Goal: Use online tool/utility: Utilize a website feature to perform a specific function

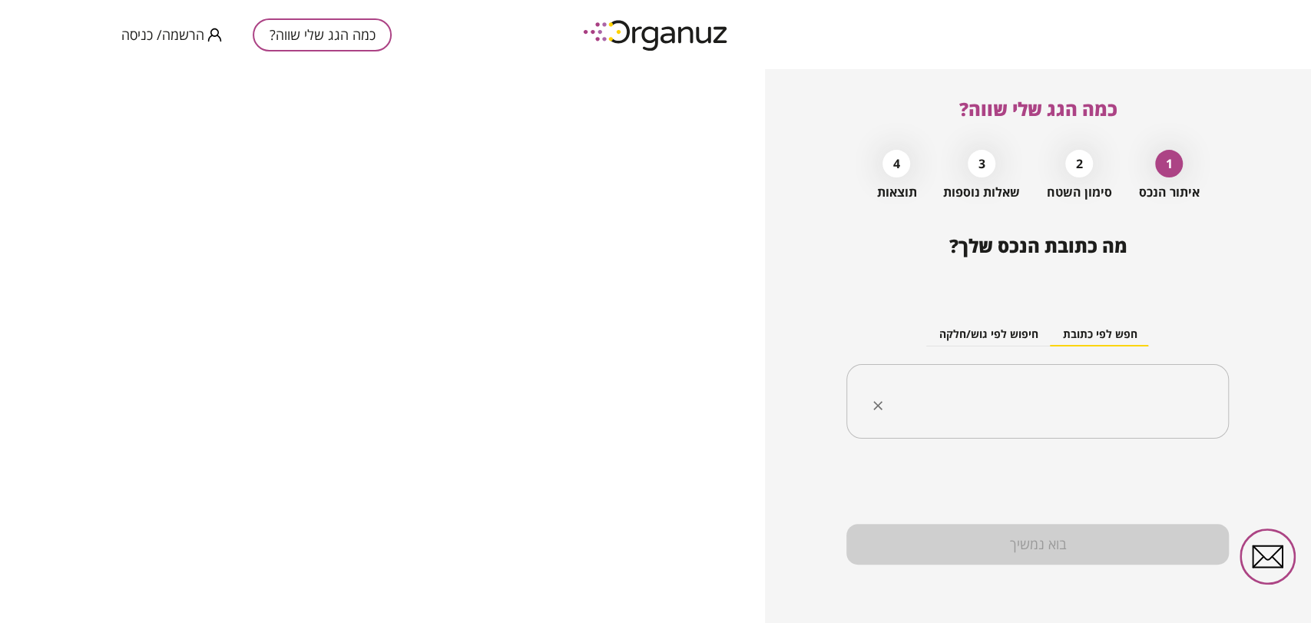
click at [1077, 407] on input "text" at bounding box center [1043, 402] width 334 height 38
click at [168, 40] on span "הרשמה/ כניסה" at bounding box center [162, 34] width 83 height 15
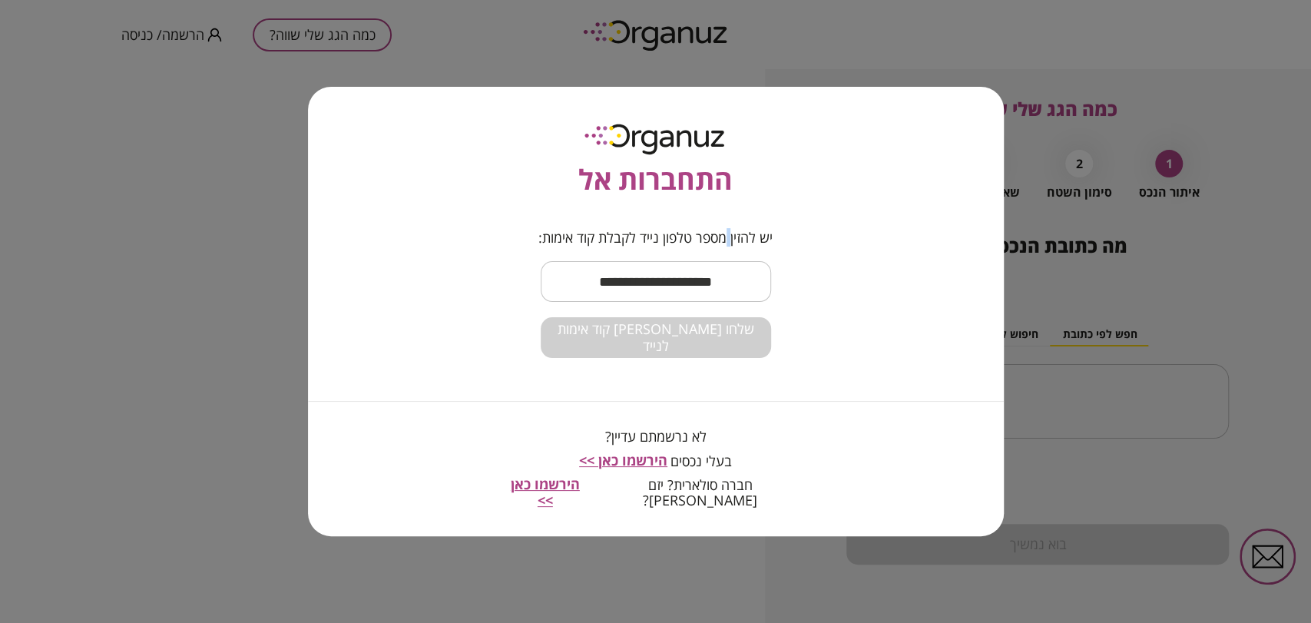
click at [720, 247] on span "יש להזין מספר טלפון נייד לקבלת קוד אימות:" at bounding box center [655, 238] width 307 height 17
click at [701, 283] on input "text" at bounding box center [656, 281] width 230 height 45
type input "**********"
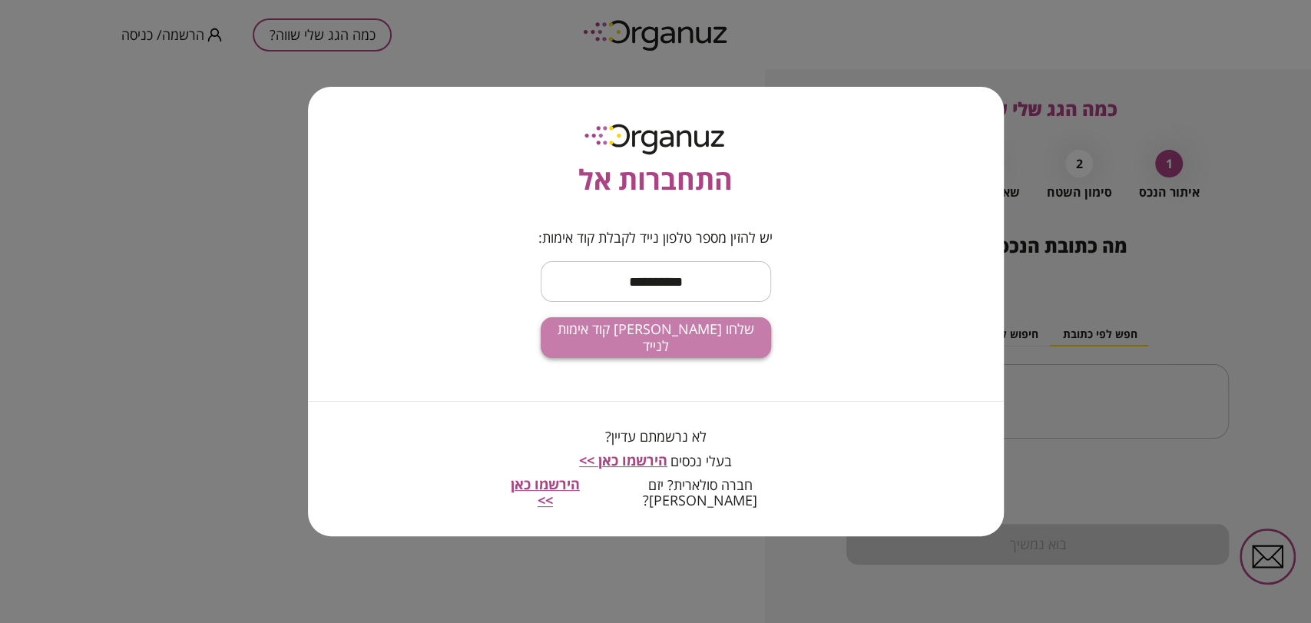
click at [596, 352] on span "שלחו [PERSON_NAME] קוד אימות לנייד" at bounding box center [656, 337] width 206 height 33
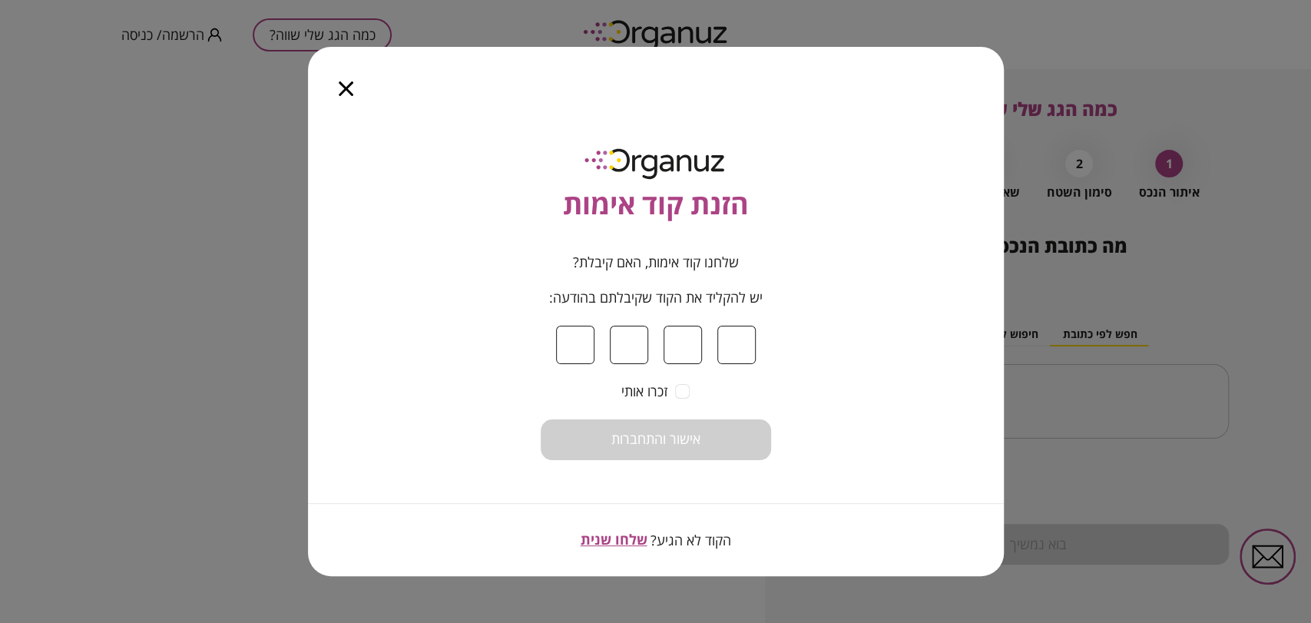
type input "*"
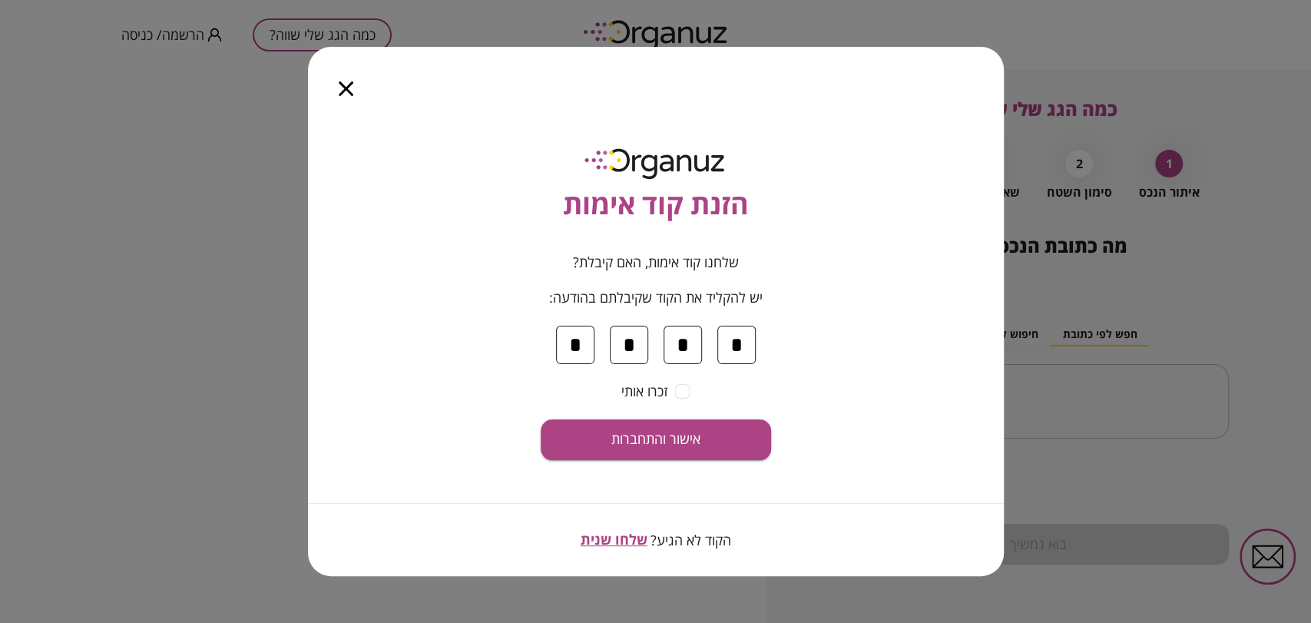
type input "*"
click at [645, 456] on button "אישור והתחברות" at bounding box center [656, 439] width 230 height 41
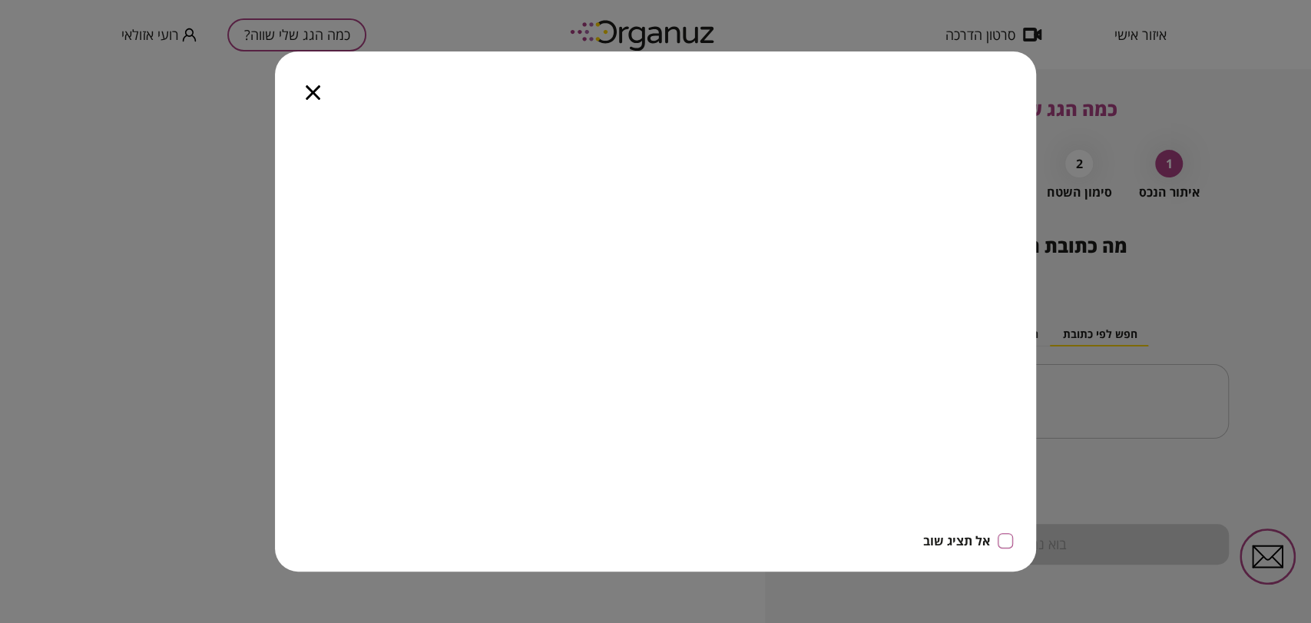
click at [316, 86] on icon "button" at bounding box center [313, 92] width 15 height 15
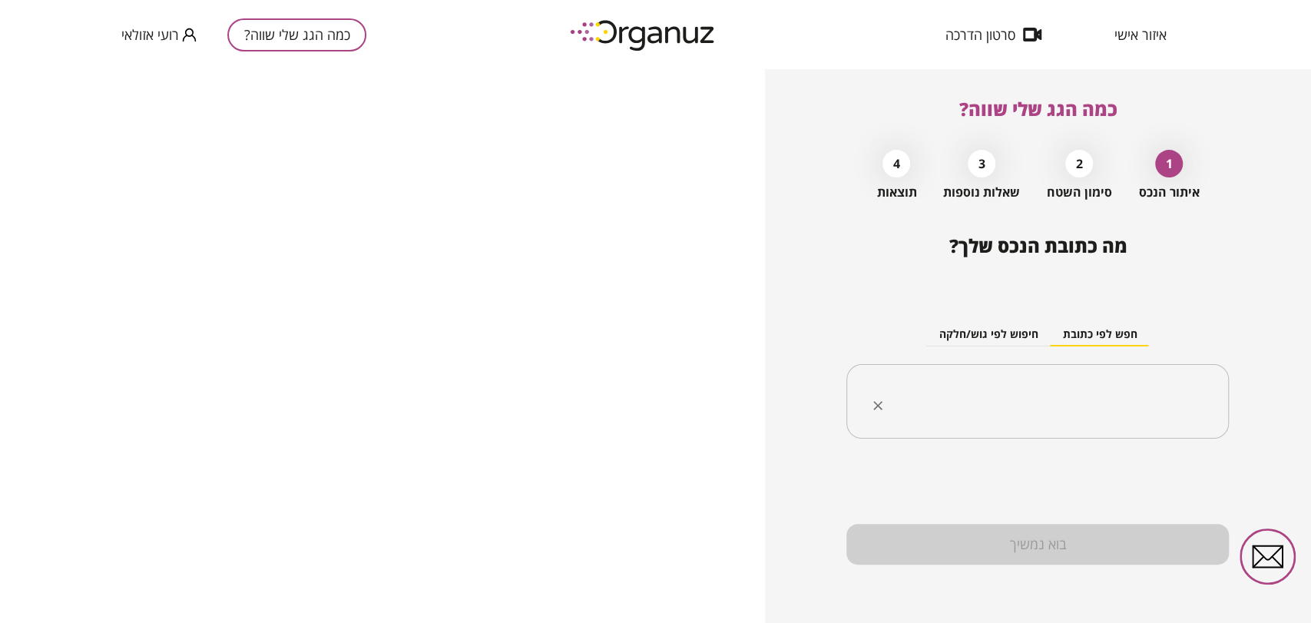
click at [1097, 379] on div "​" at bounding box center [1037, 401] width 383 height 75
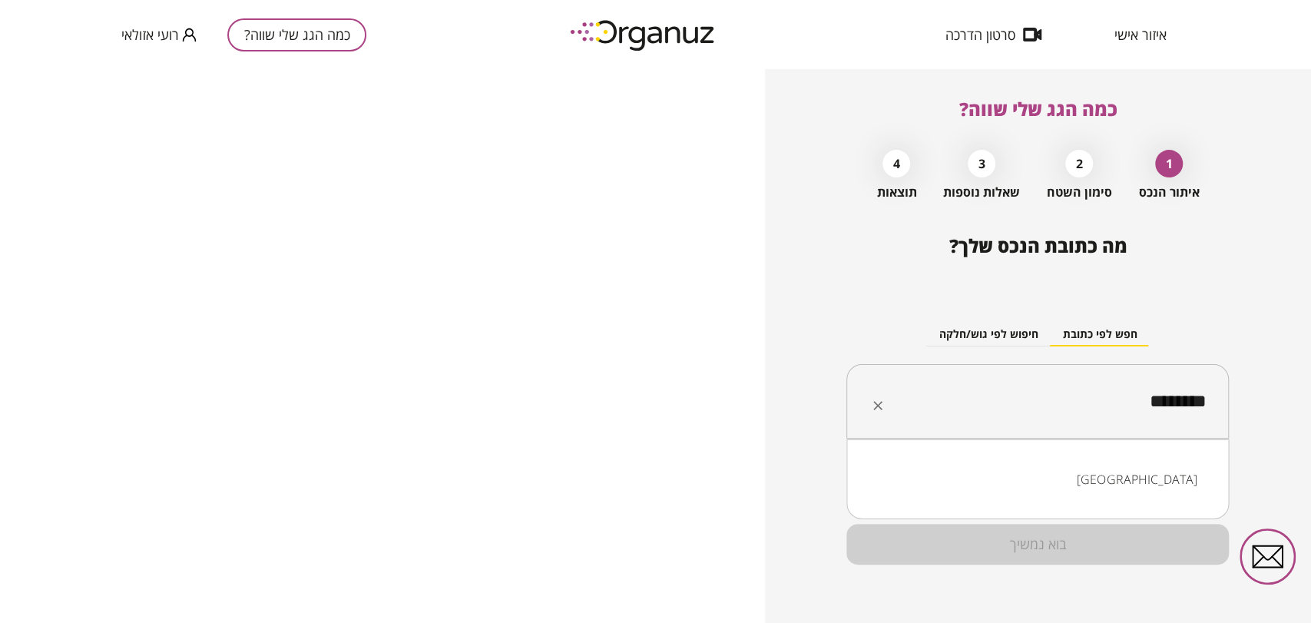
click at [1155, 469] on li "[GEOGRAPHIC_DATA]" at bounding box center [1037, 479] width 343 height 28
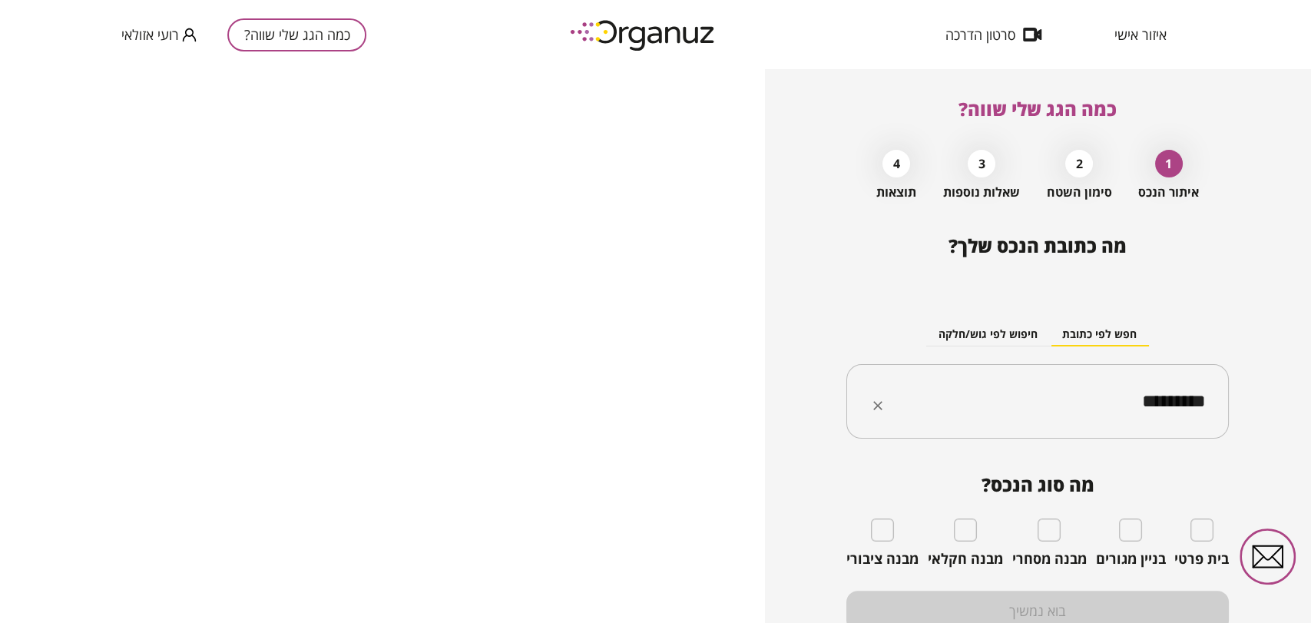
type input "*********"
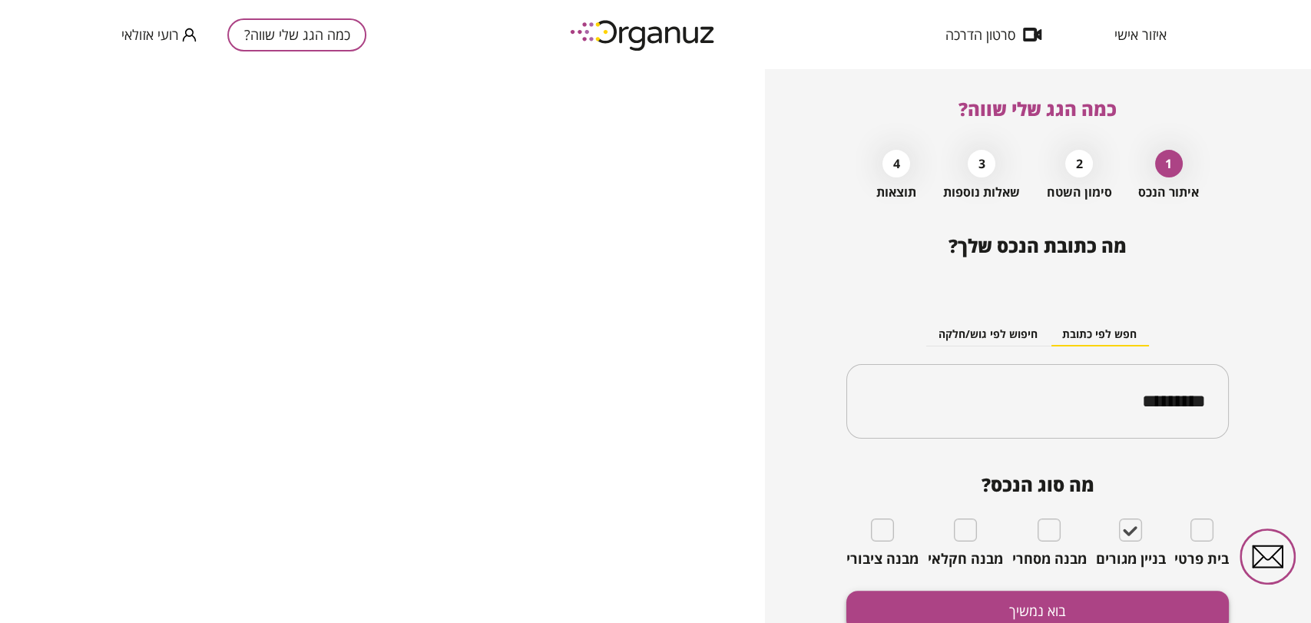
click at [1128, 599] on button "בוא נמשיך" at bounding box center [1037, 611] width 383 height 41
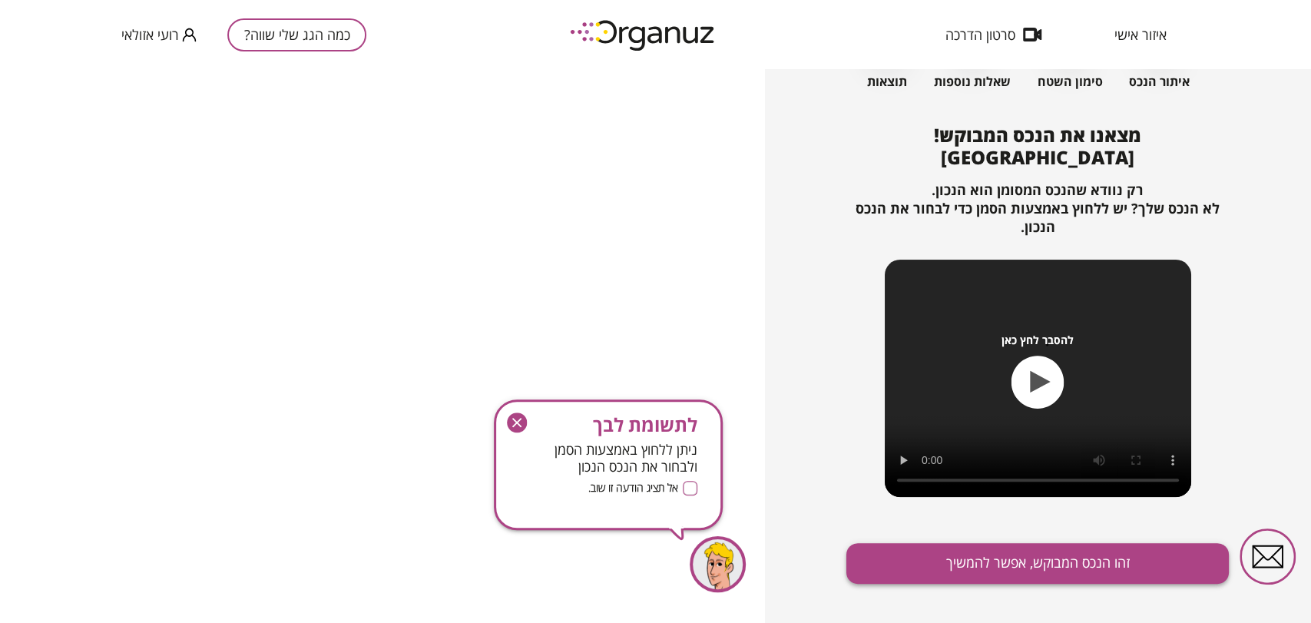
scroll to position [130, 0]
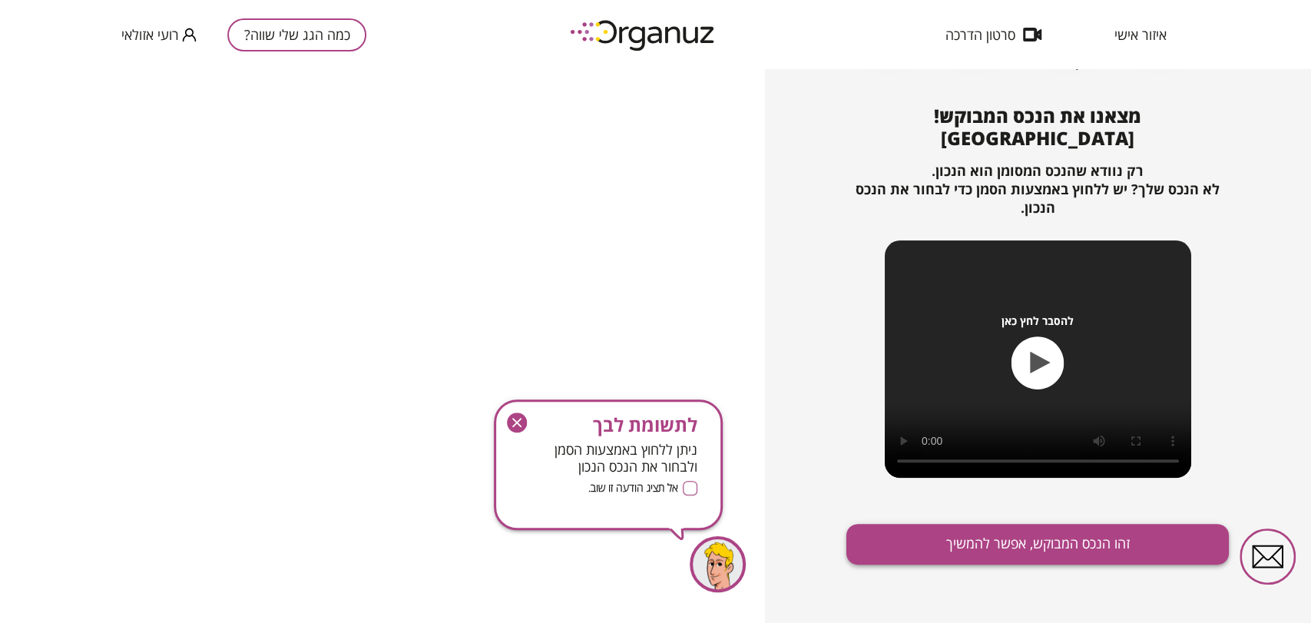
click at [1078, 556] on button "זהו הנכס המבוקש, אפשר להמשיך" at bounding box center [1037, 544] width 383 height 41
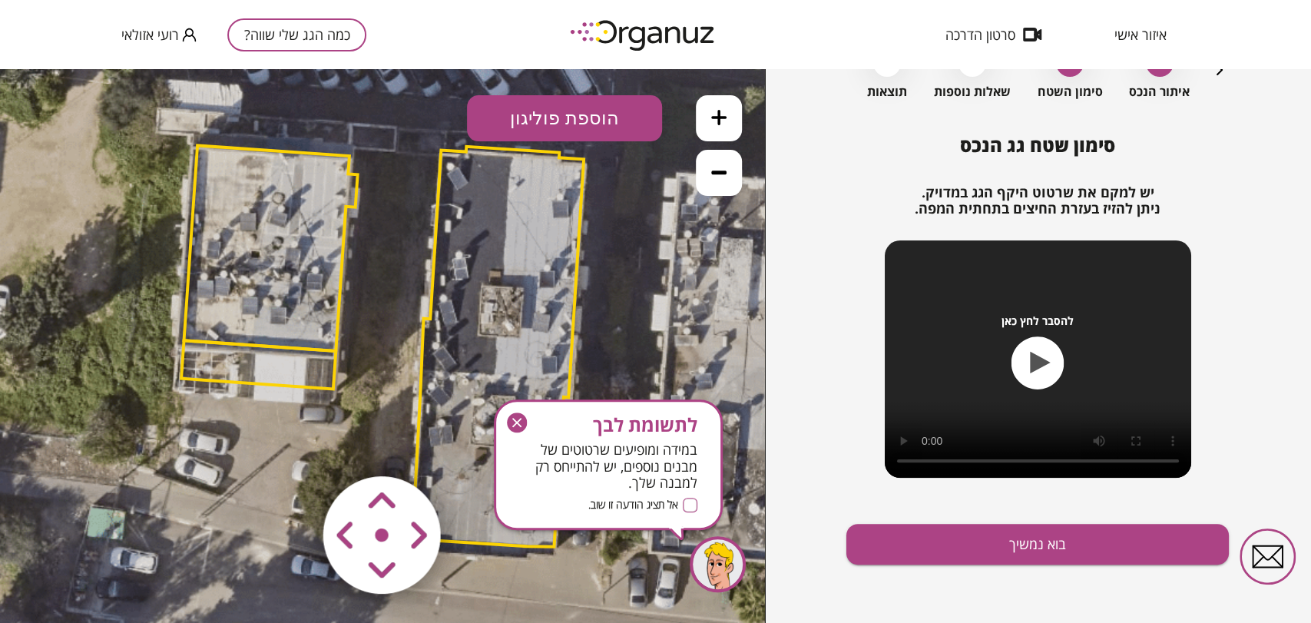
drag, startPoint x: 514, startPoint y: 426, endPoint x: 688, endPoint y: 230, distance: 262.2
click at [514, 426] on icon "button" at bounding box center [517, 422] width 20 height 20
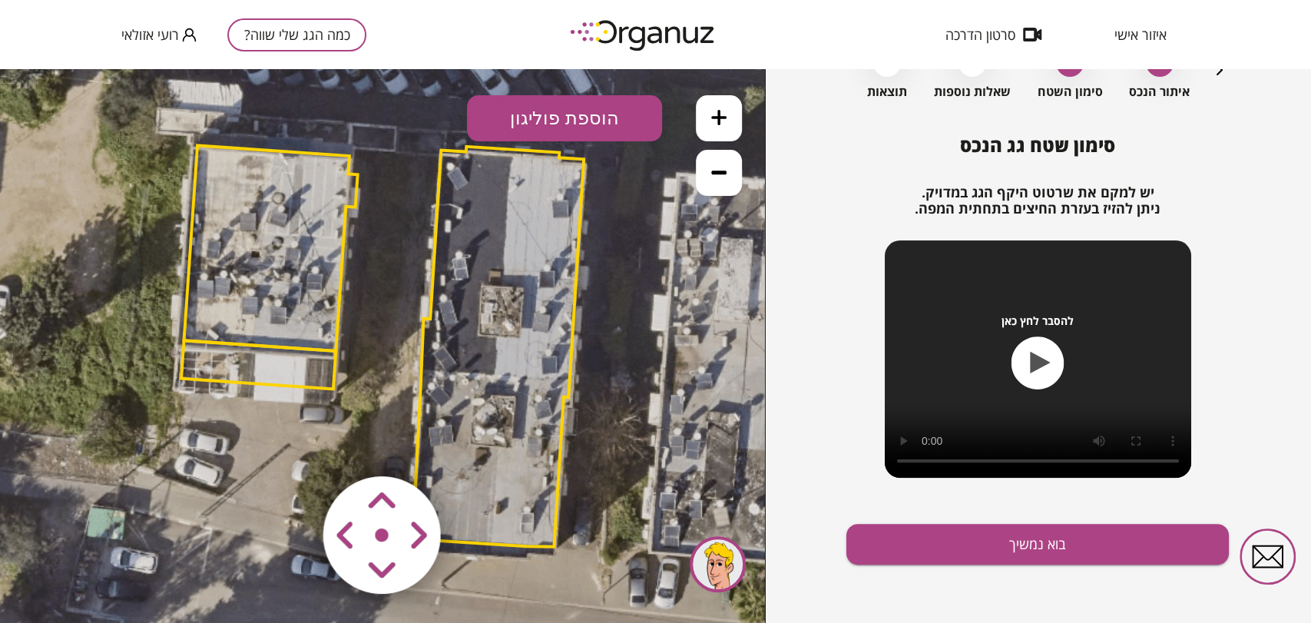
click at [725, 167] on icon at bounding box center [718, 171] width 15 height 15
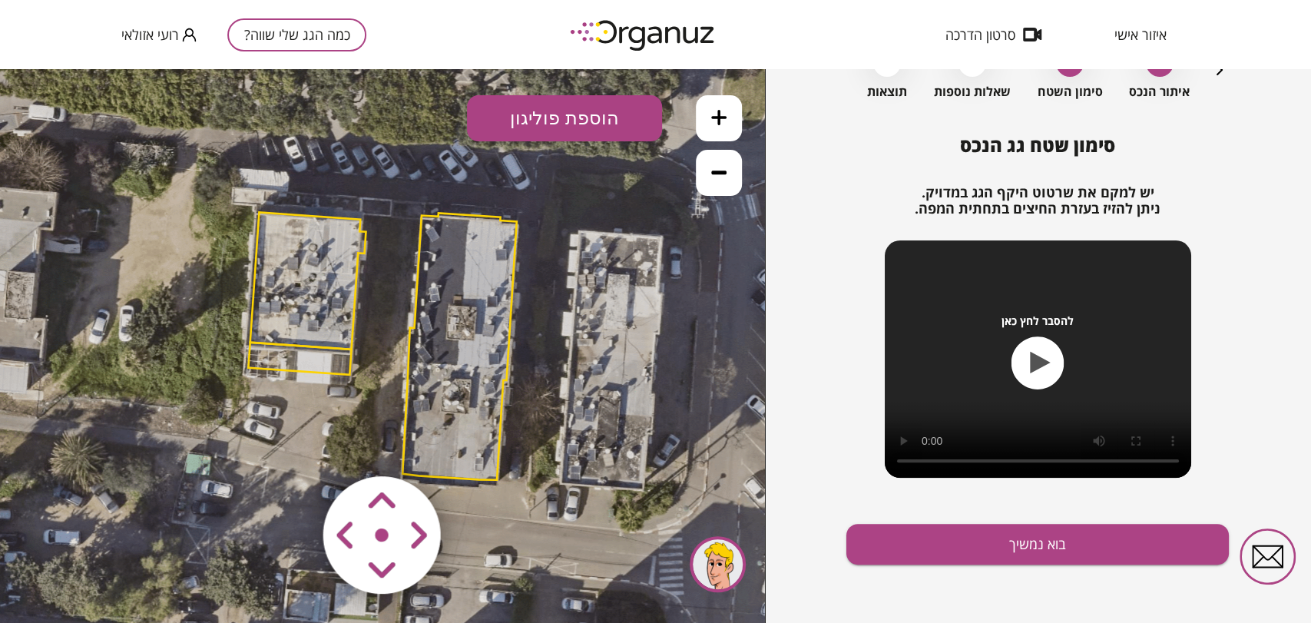
click at [725, 167] on icon at bounding box center [718, 171] width 15 height 15
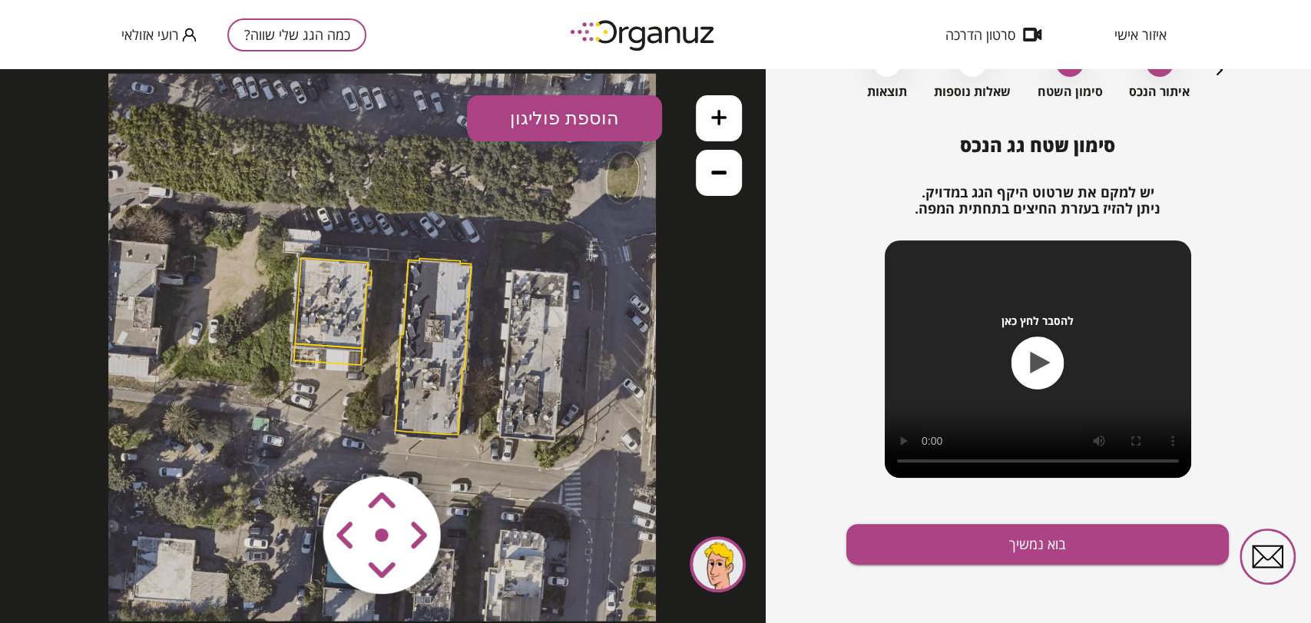
click at [720, 110] on icon at bounding box center [718, 117] width 15 height 15
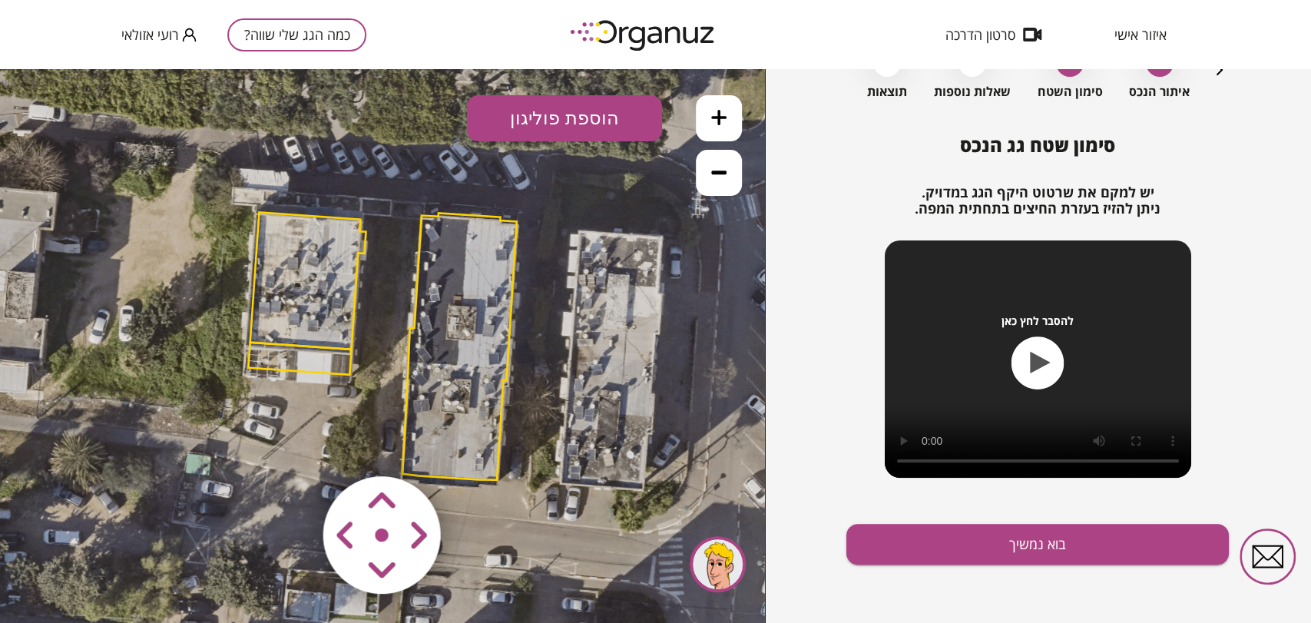
click at [720, 110] on icon at bounding box center [718, 117] width 15 height 15
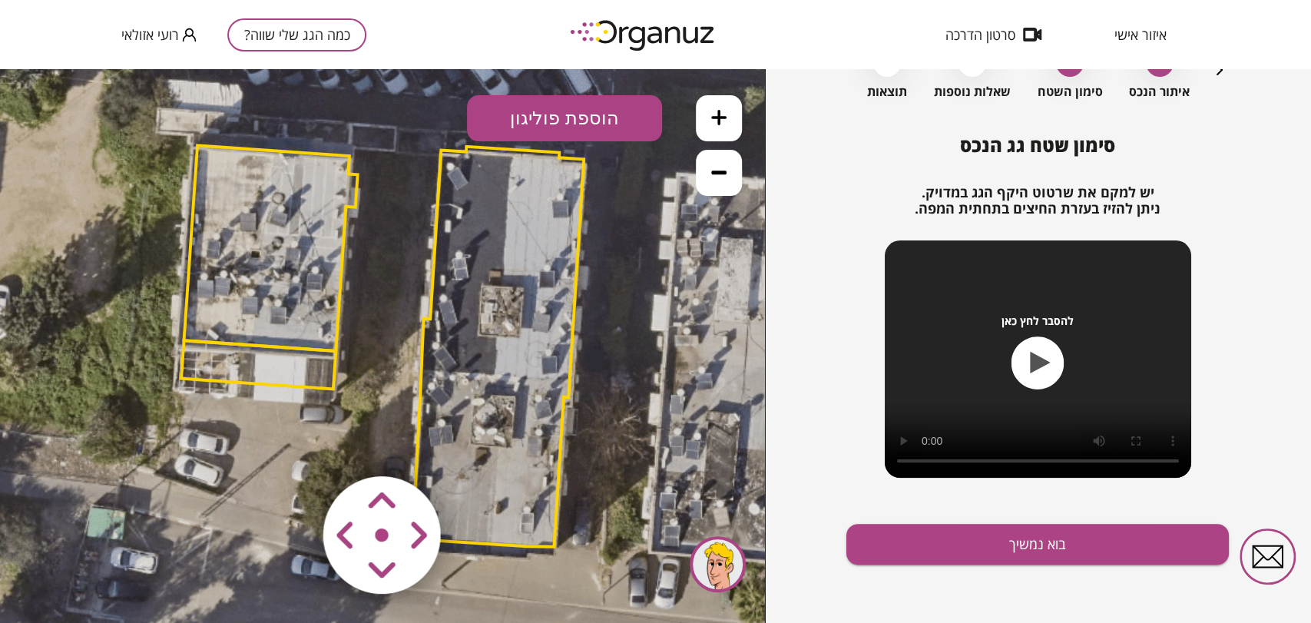
click at [720, 110] on icon at bounding box center [718, 117] width 15 height 15
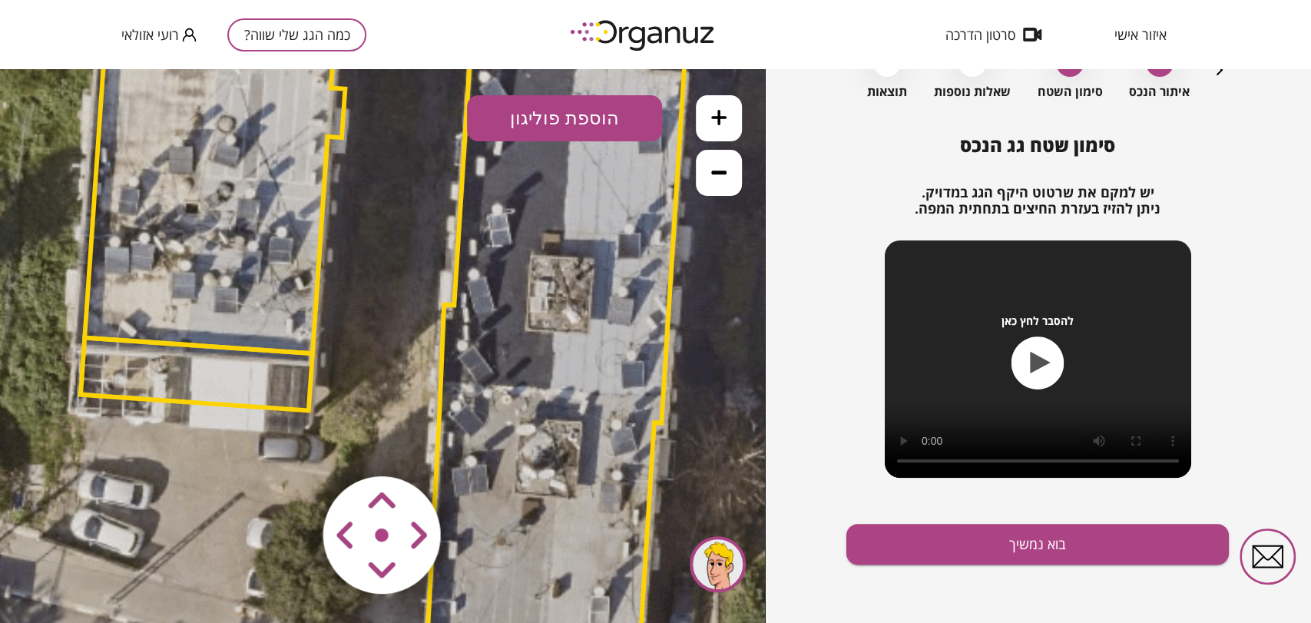
click at [701, 181] on button at bounding box center [719, 173] width 46 height 46
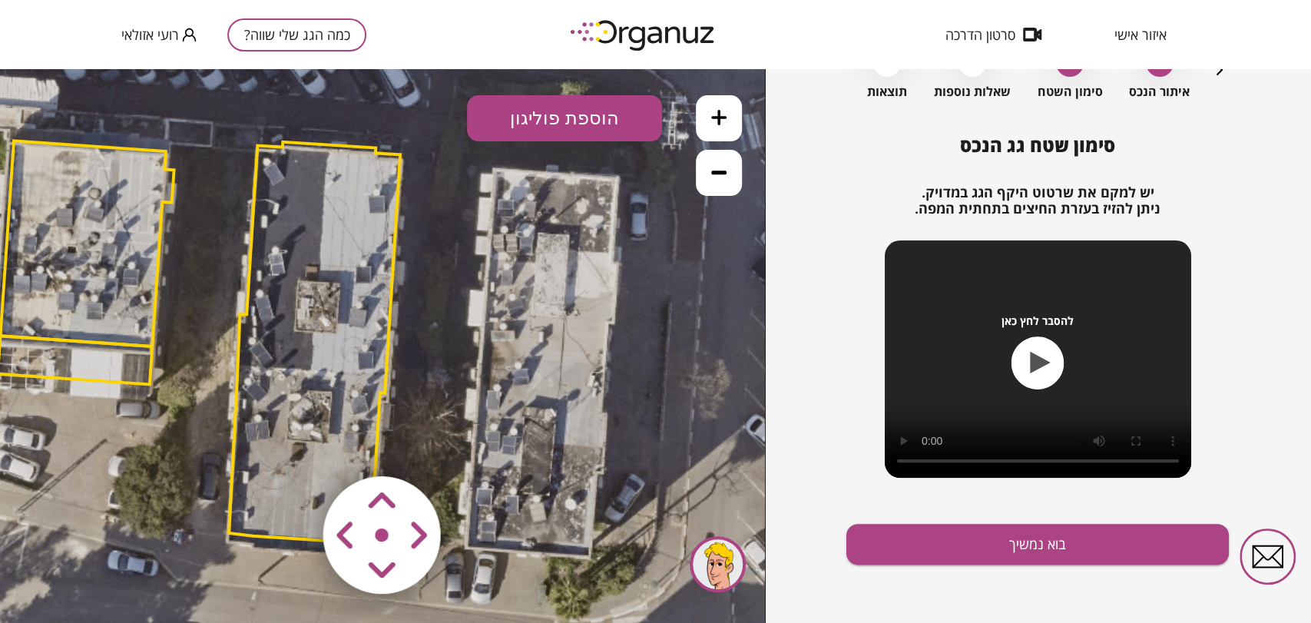
drag, startPoint x: 568, startPoint y: 204, endPoint x: 415, endPoint y: 187, distance: 154.5
click at [415, 187] on icon at bounding box center [198, 344] width 1244 height 1244
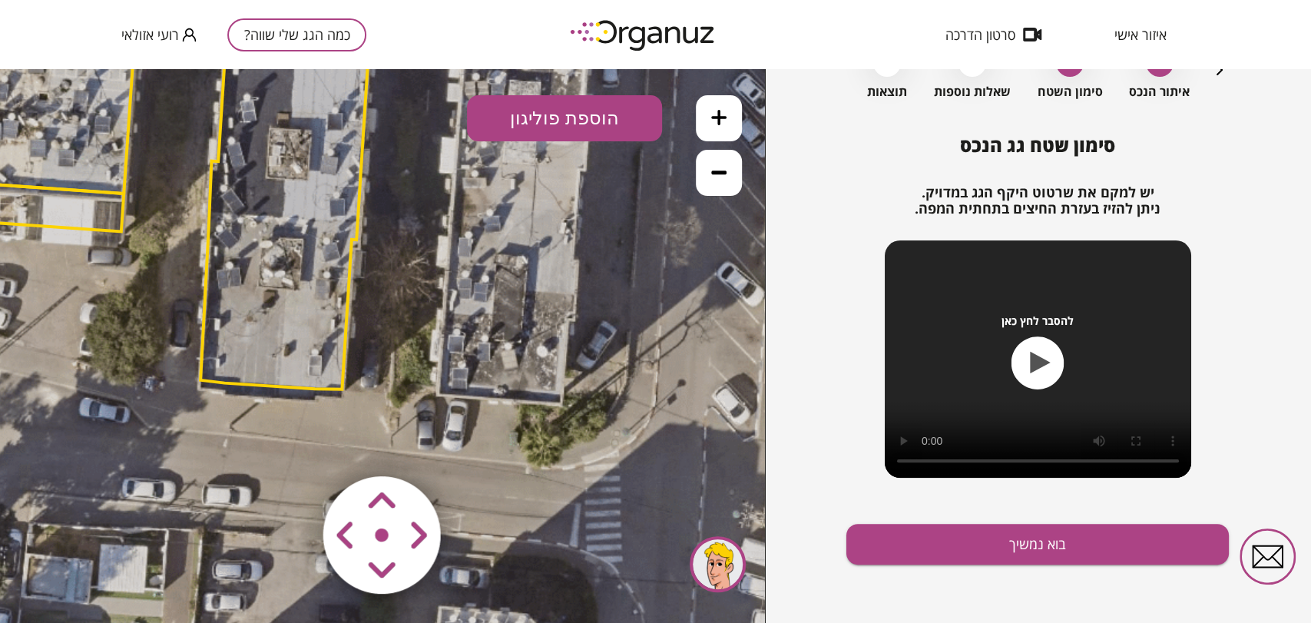
drag, startPoint x: 581, startPoint y: 427, endPoint x: 553, endPoint y: 273, distance: 156.2
click at [553, 273] on icon at bounding box center [170, 191] width 1244 height 1244
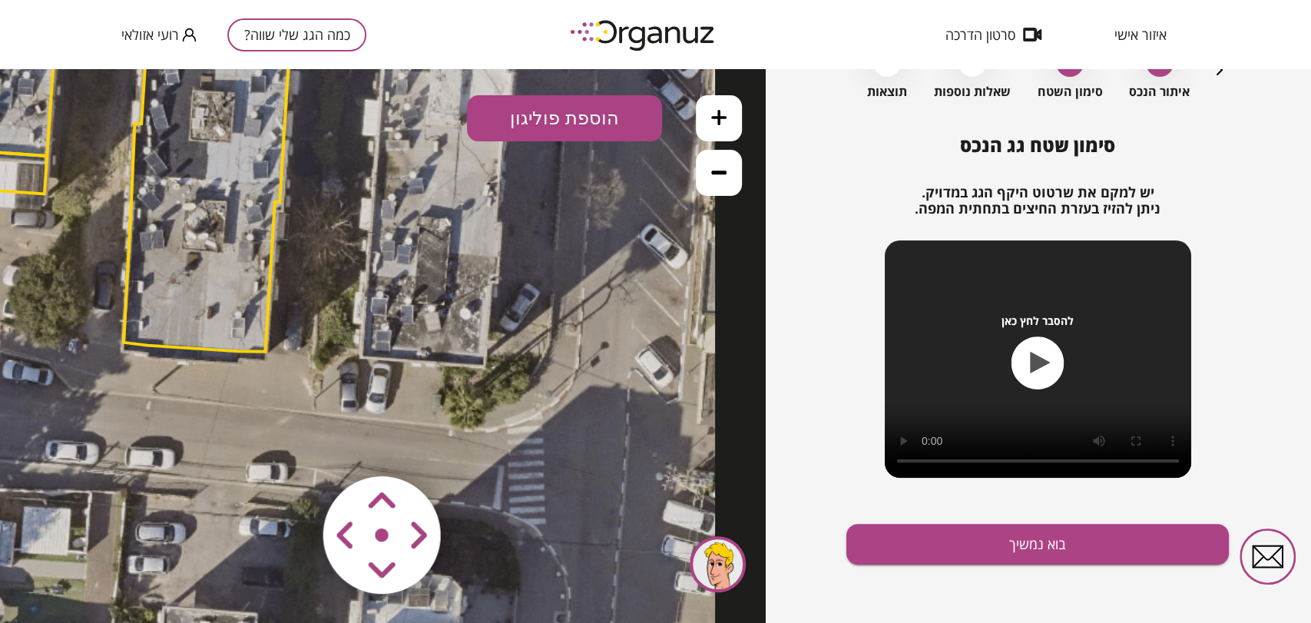
drag, startPoint x: 679, startPoint y: 440, endPoint x: 713, endPoint y: 444, distance: 34.0
click at [713, 444] on icon at bounding box center [93, 153] width 1244 height 1244
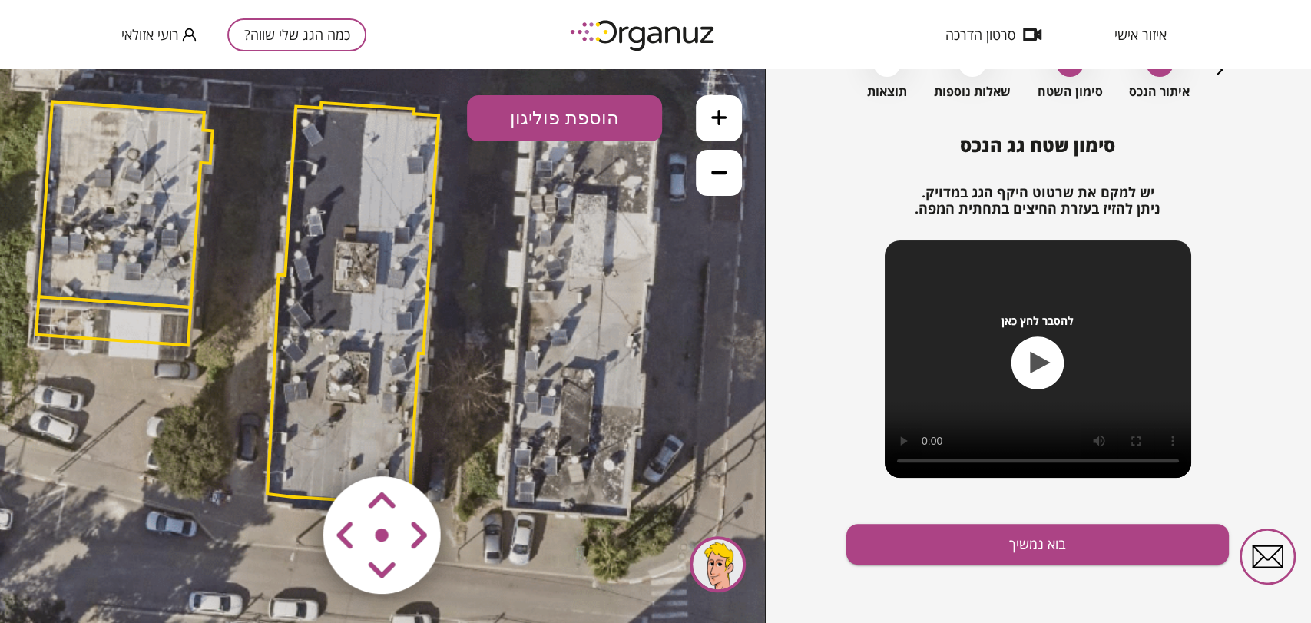
drag, startPoint x: 455, startPoint y: 223, endPoint x: 485, endPoint y: 308, distance: 90.4
click at [489, 330] on icon at bounding box center [236, 305] width 1244 height 1244
